Goal: Participate in discussion: Engage in conversation with other users on a specific topic

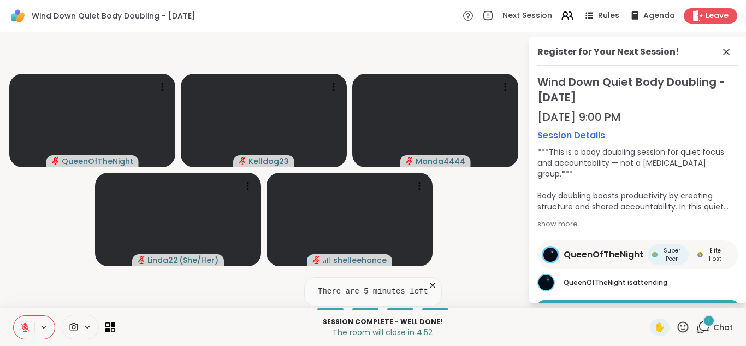
click at [729, 102] on span "Wind Down Quiet Body Doubling - [DATE]" at bounding box center [637, 89] width 201 height 31
click at [728, 52] on icon at bounding box center [726, 51] width 13 height 13
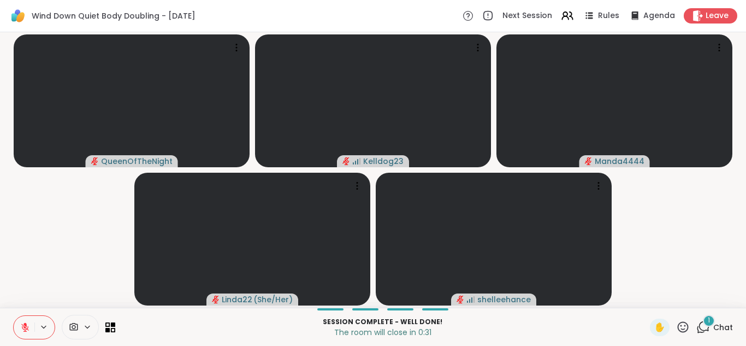
click at [704, 324] on div "1" at bounding box center [709, 320] width 12 height 12
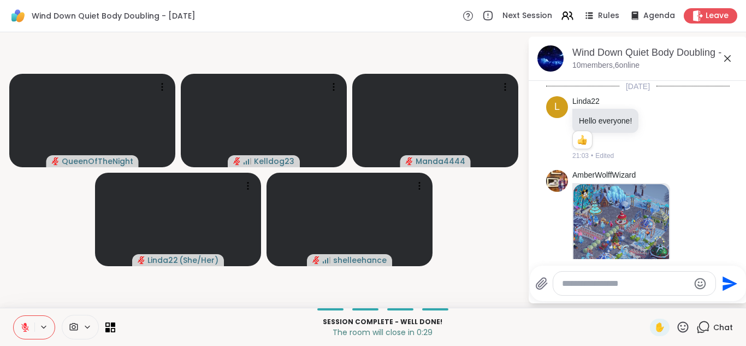
scroll to position [1165, 0]
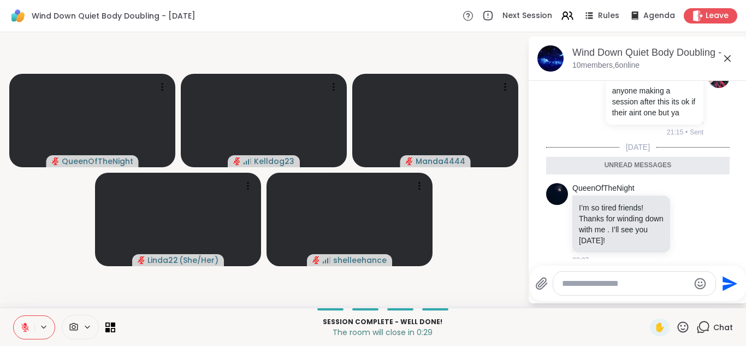
click at [564, 281] on textarea "Type your message" at bounding box center [625, 283] width 127 height 11
type textarea "**********"
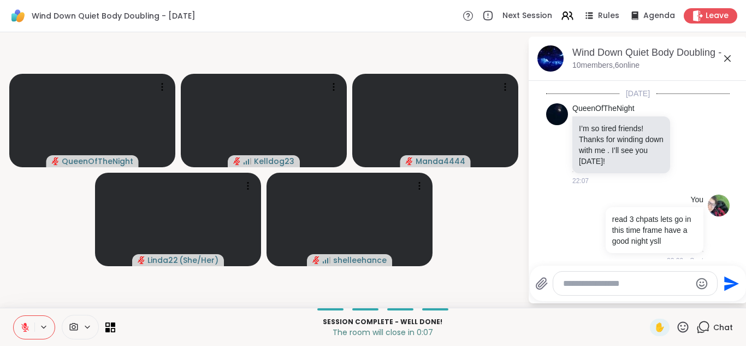
scroll to position [1218, 0]
type textarea "*****"
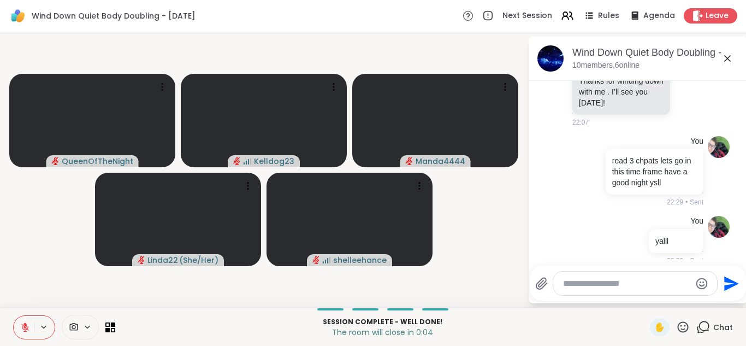
click at [728, 57] on icon at bounding box center [727, 58] width 7 height 7
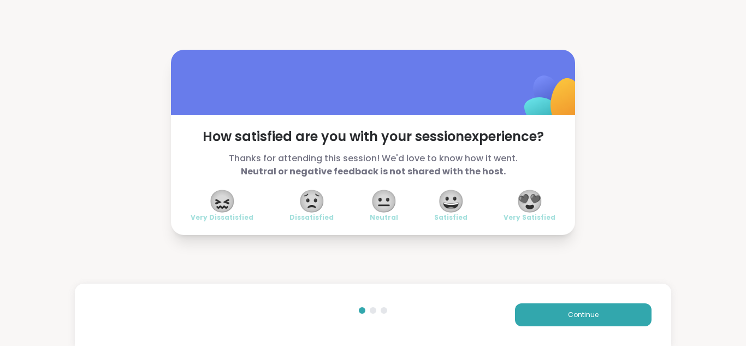
click at [539, 210] on span "😍" at bounding box center [529, 201] width 27 height 20
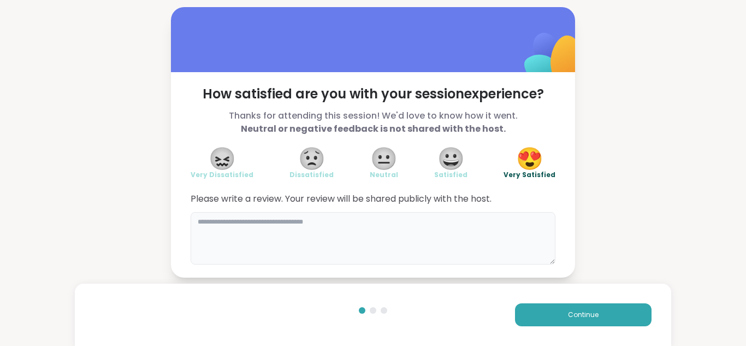
click at [448, 224] on textarea at bounding box center [373, 238] width 365 height 52
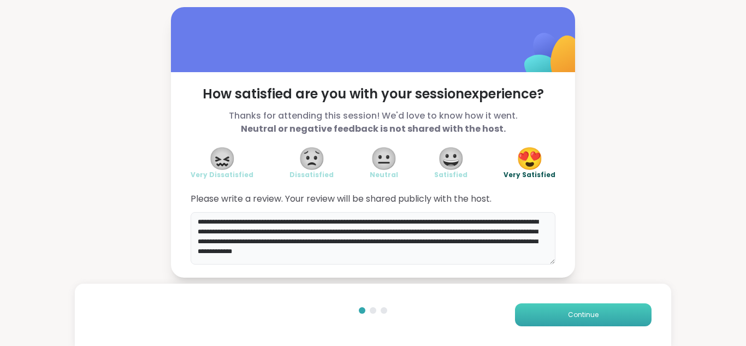
type textarea "**********"
click at [545, 310] on button "Continue" at bounding box center [583, 314] width 136 height 23
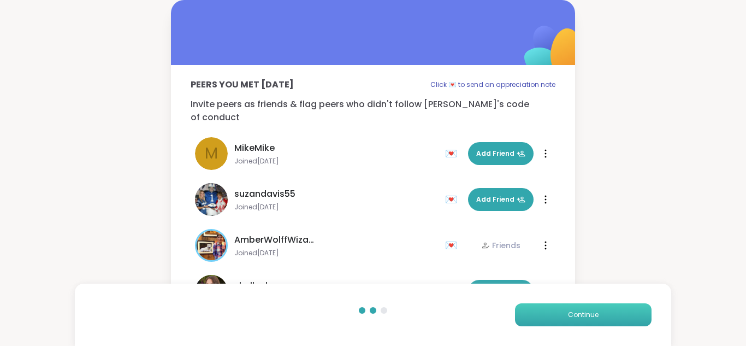
click at [546, 314] on button "Continue" at bounding box center [583, 314] width 136 height 23
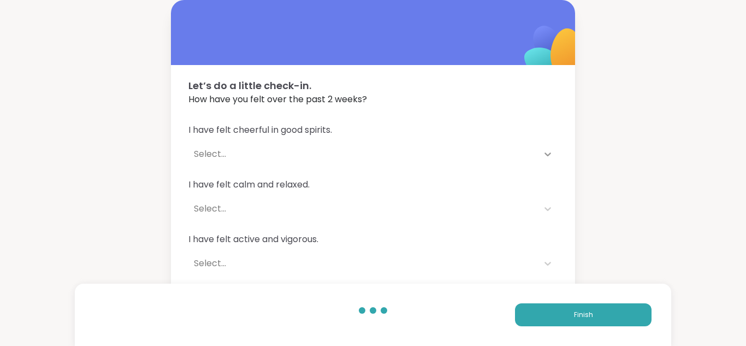
click at [549, 152] on icon at bounding box center [547, 154] width 11 height 11
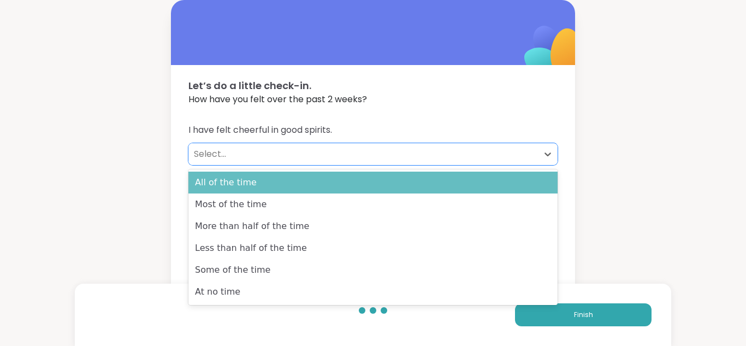
click at [328, 185] on div "All of the time" at bounding box center [372, 182] width 369 height 22
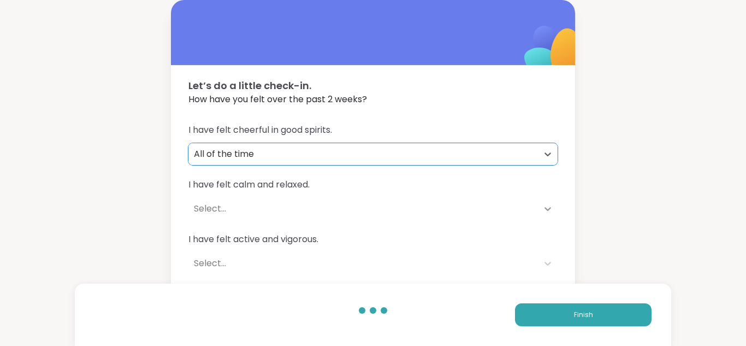
click at [544, 210] on icon at bounding box center [547, 208] width 11 height 11
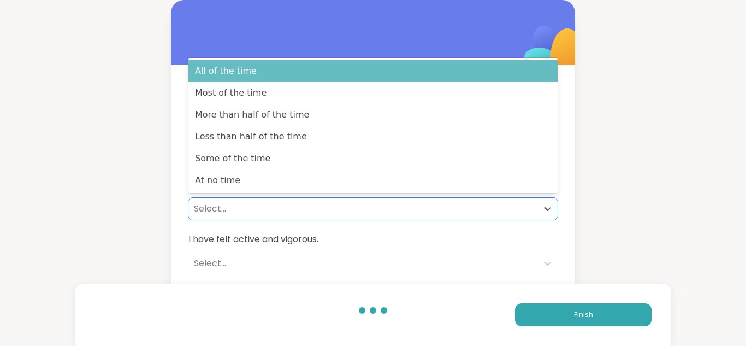
click at [220, 72] on div "All of the time" at bounding box center [372, 71] width 369 height 22
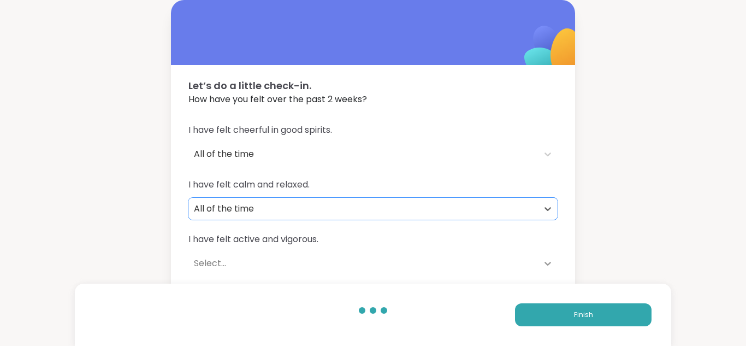
click at [550, 257] on div at bounding box center [548, 263] width 20 height 20
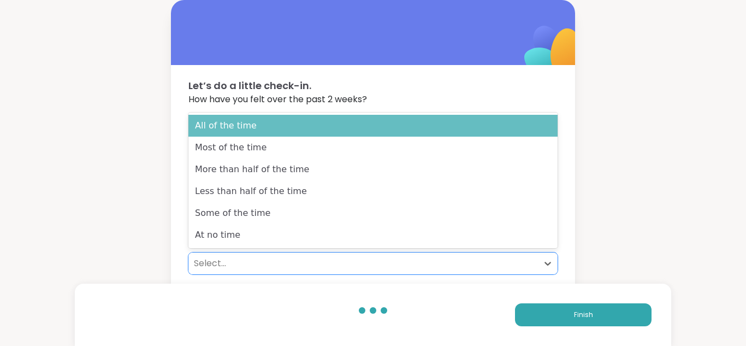
click at [220, 134] on div "All of the time" at bounding box center [372, 126] width 369 height 22
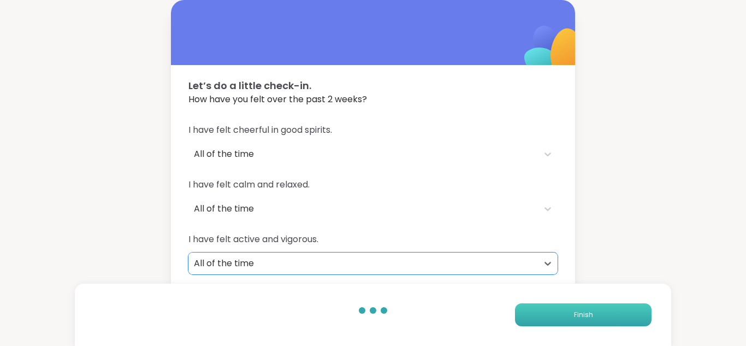
click at [591, 308] on button "Finish" at bounding box center [583, 314] width 136 height 23
